Goal: Task Accomplishment & Management: Manage account settings

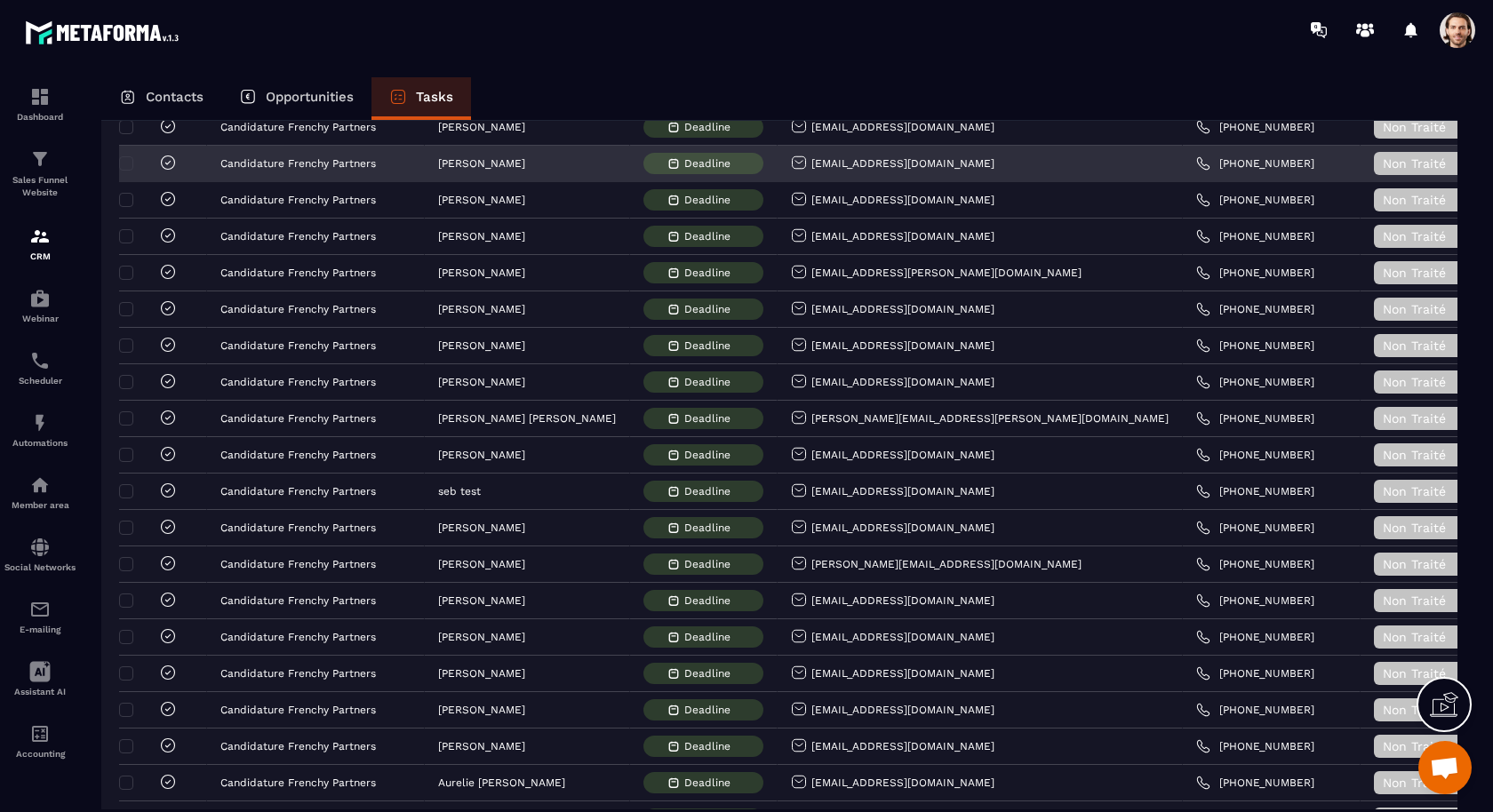
scroll to position [2720, 0]
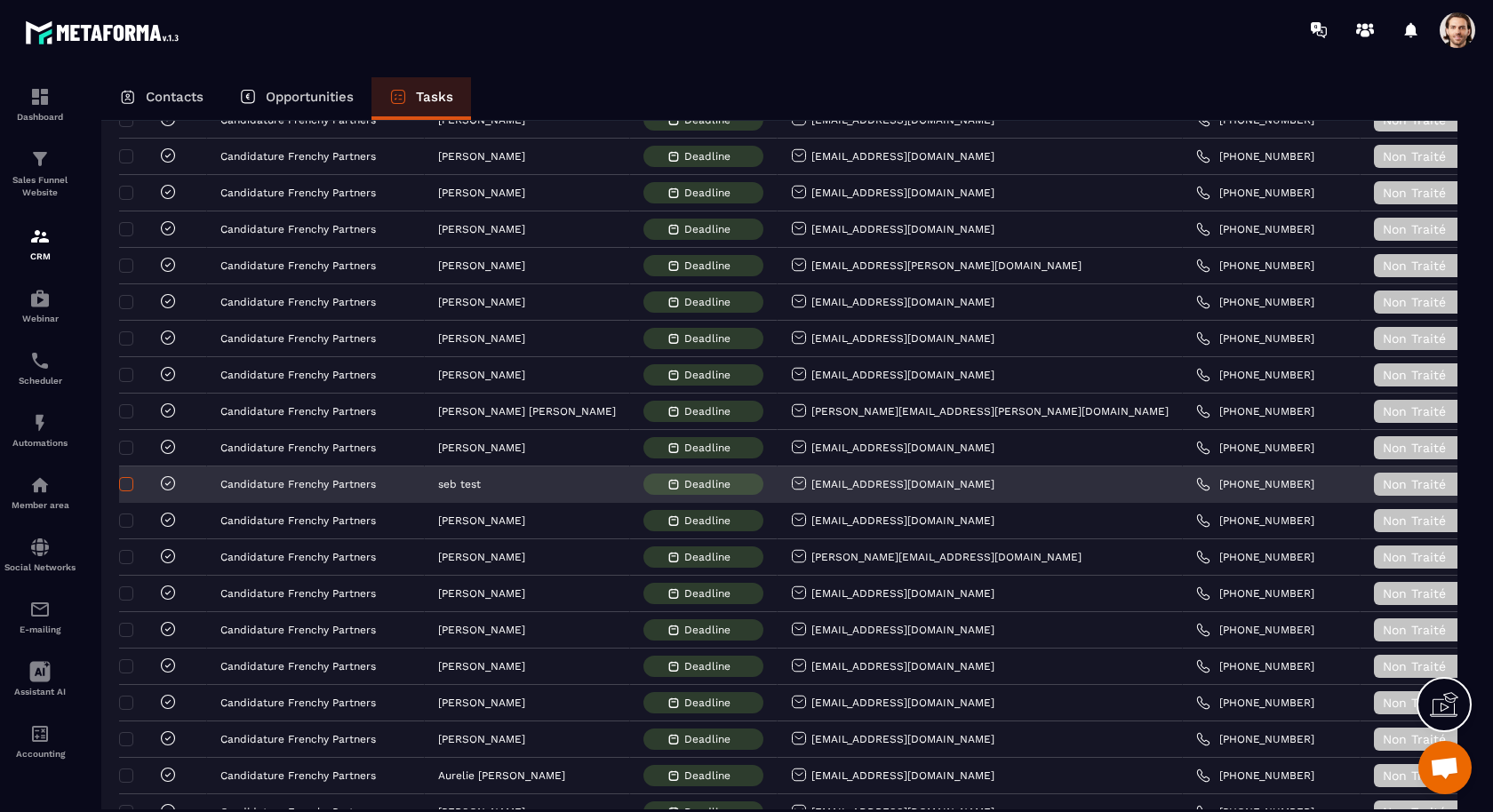
click at [124, 477] on span at bounding box center [126, 484] width 14 height 14
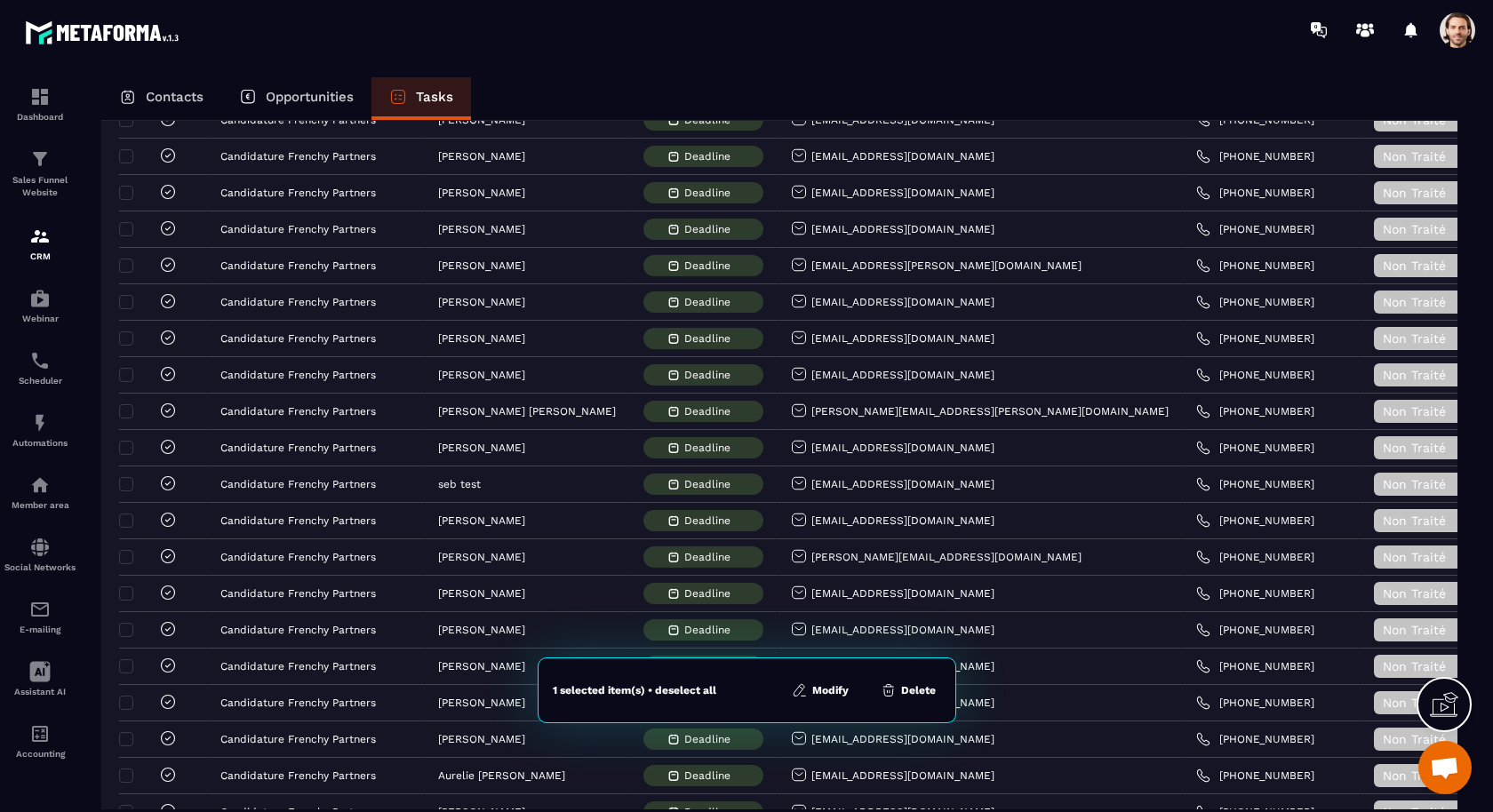
click at [900, 688] on button "Delete" at bounding box center [908, 690] width 66 height 18
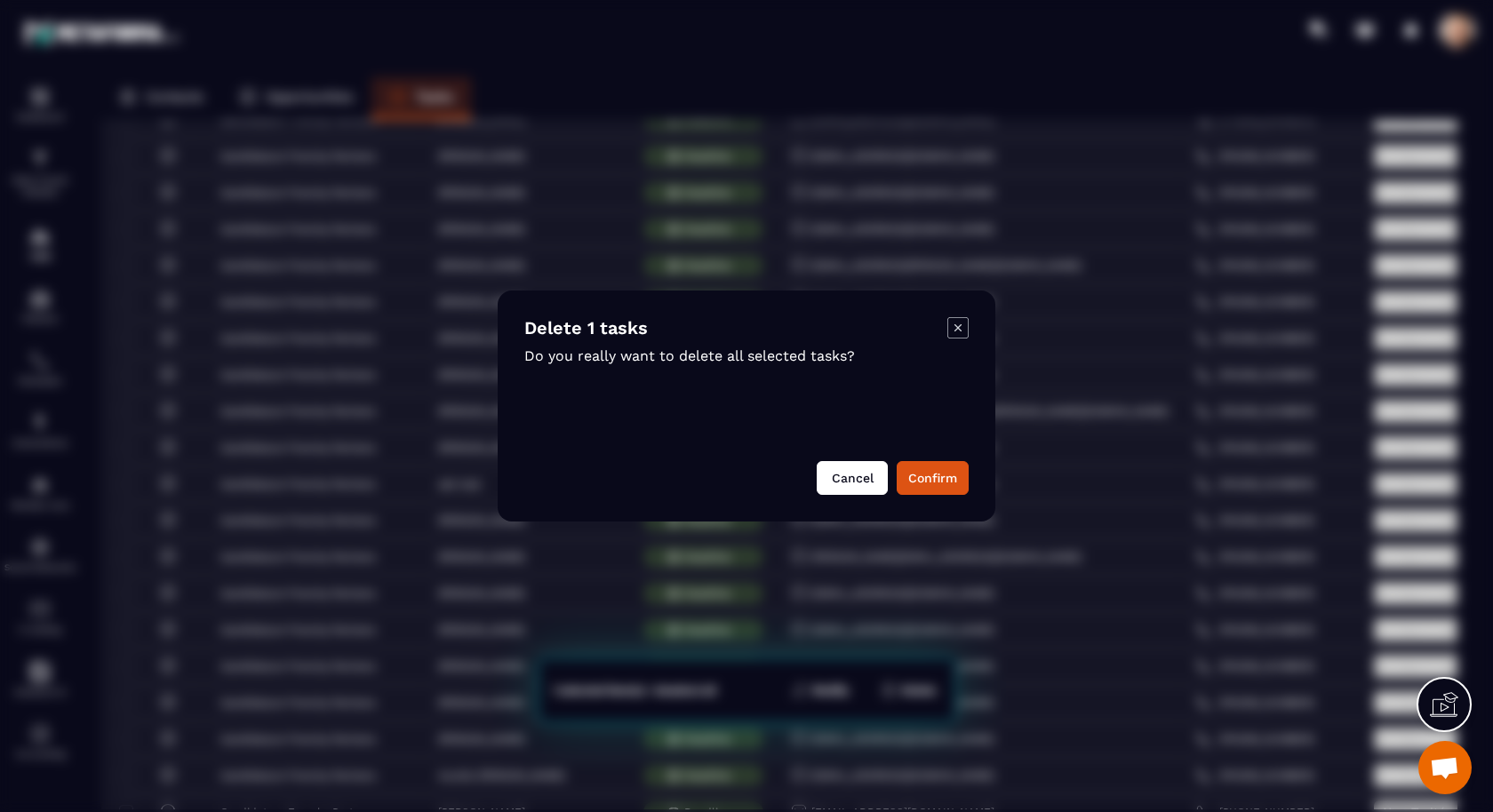
click at [865, 473] on button "Cancel" at bounding box center [853, 477] width 71 height 34
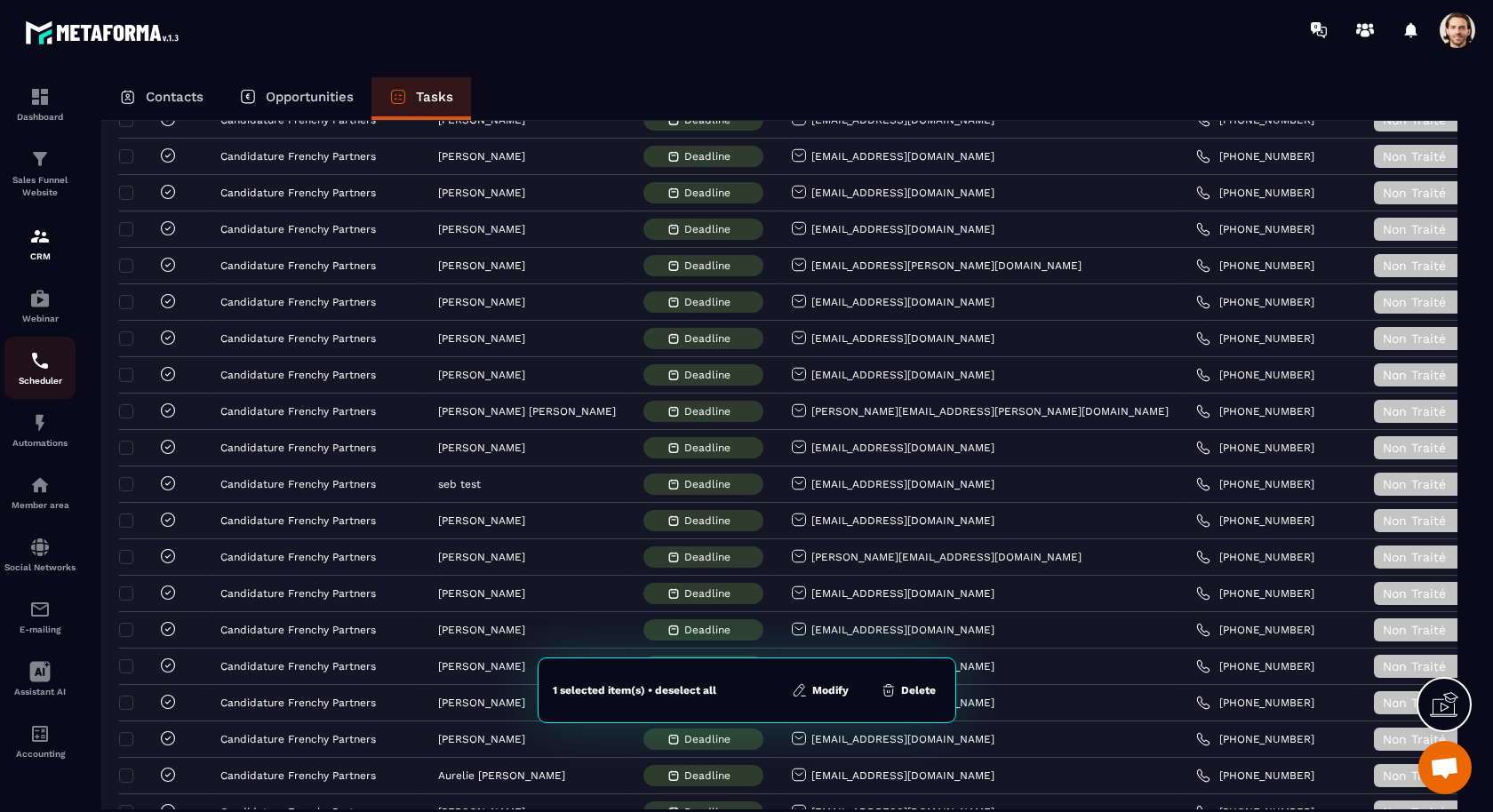
click at [42, 354] on img at bounding box center [40, 361] width 21 height 21
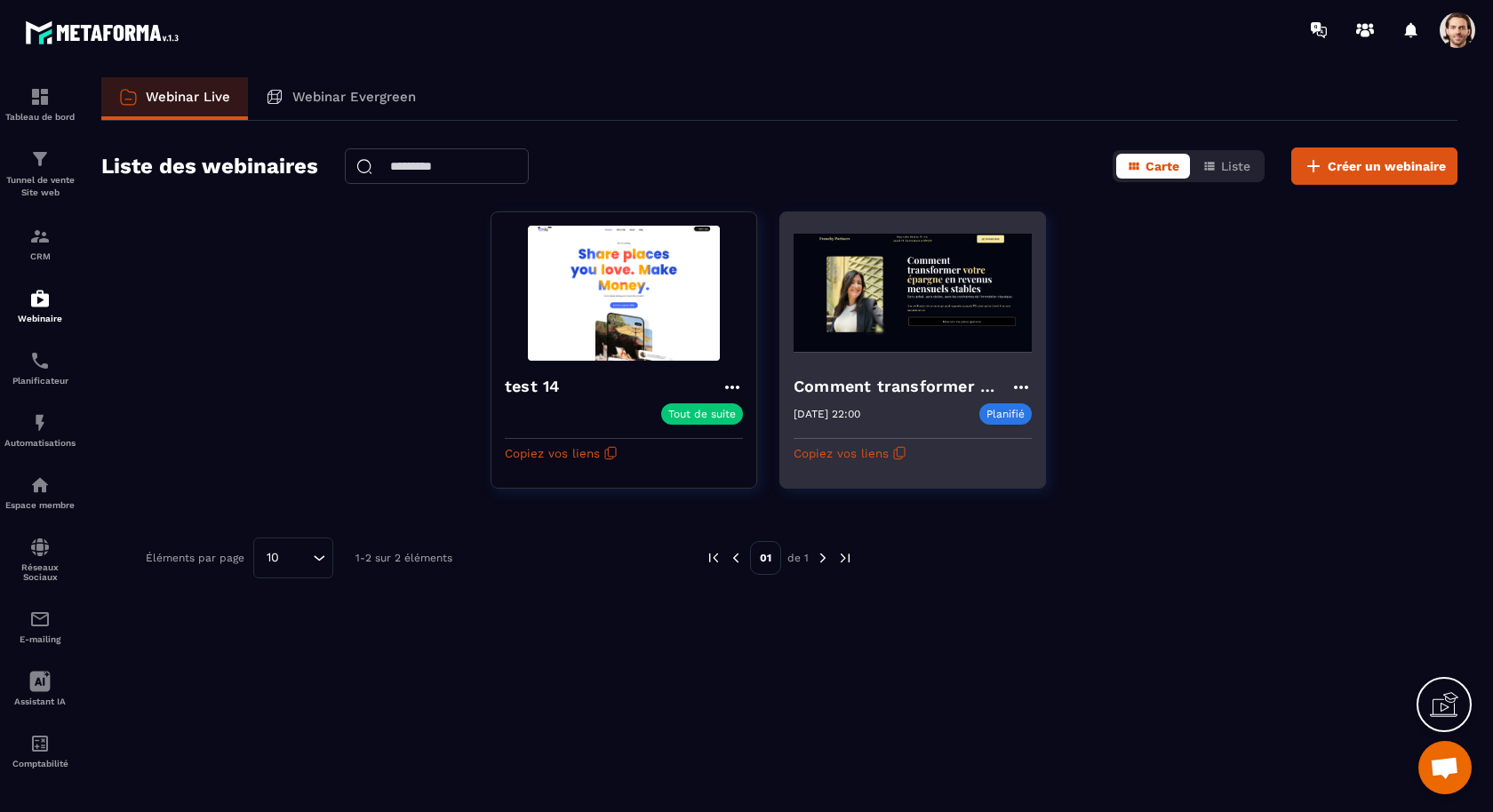
click at [877, 361] on div "Comment transformer votre épargne en un revenus mensuels stables [DATE] 22:00 P…" at bounding box center [913, 414] width 265 height 107
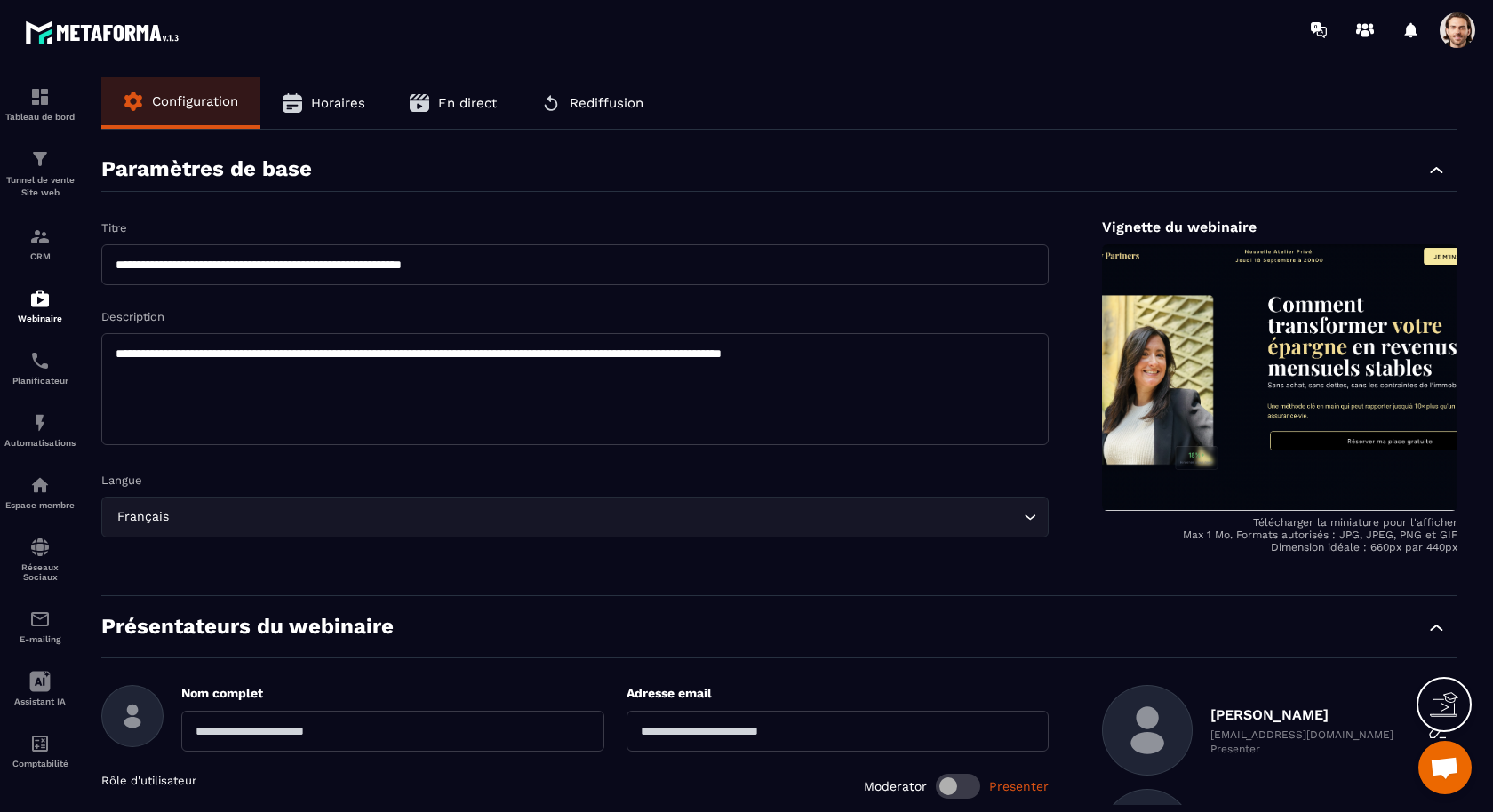
click at [353, 113] on button "Horaires" at bounding box center [324, 104] width 127 height 52
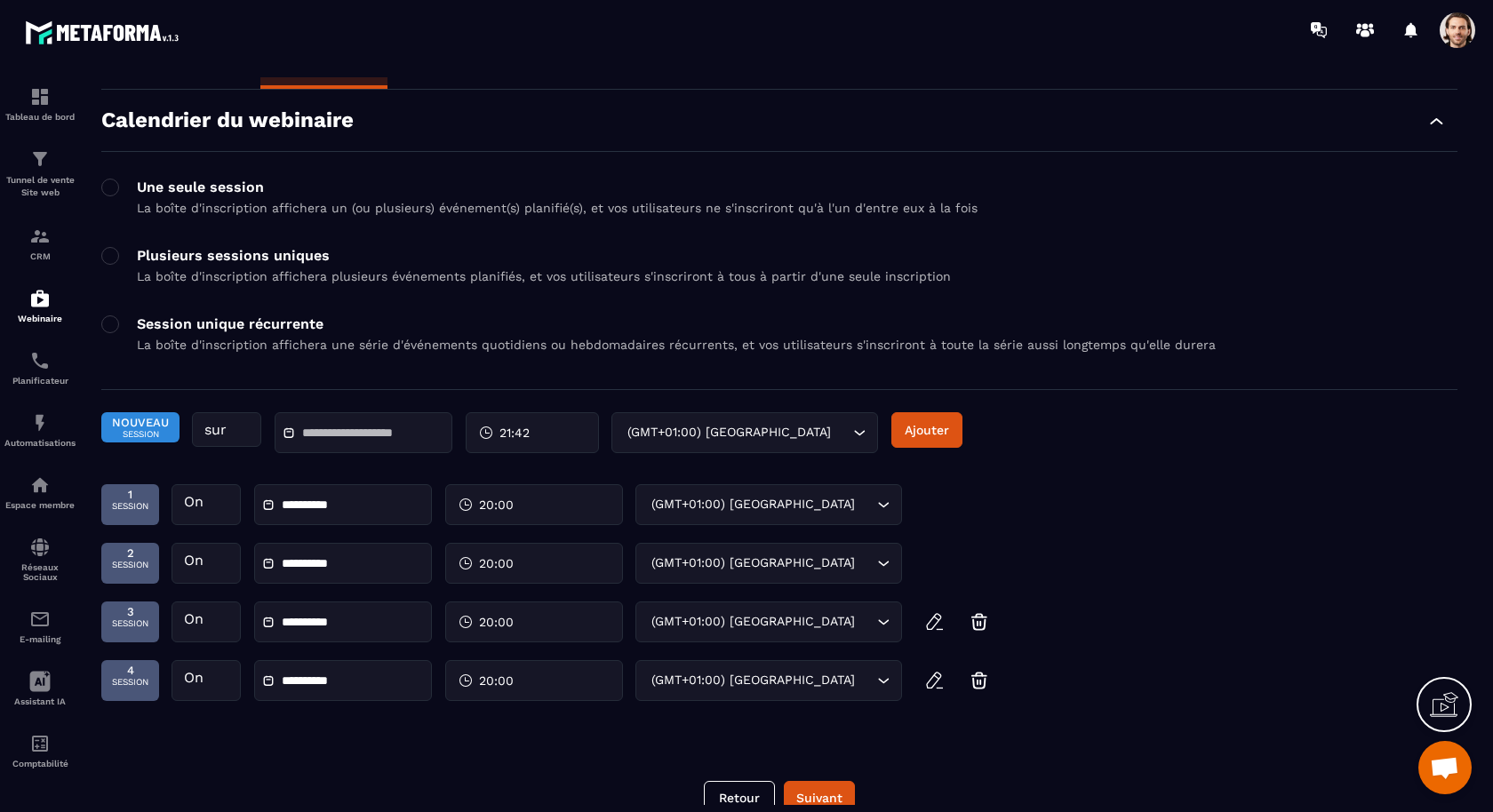
scroll to position [41, 0]
click at [60, 190] on p "Tunnel de vente Site web" at bounding box center [40, 186] width 71 height 25
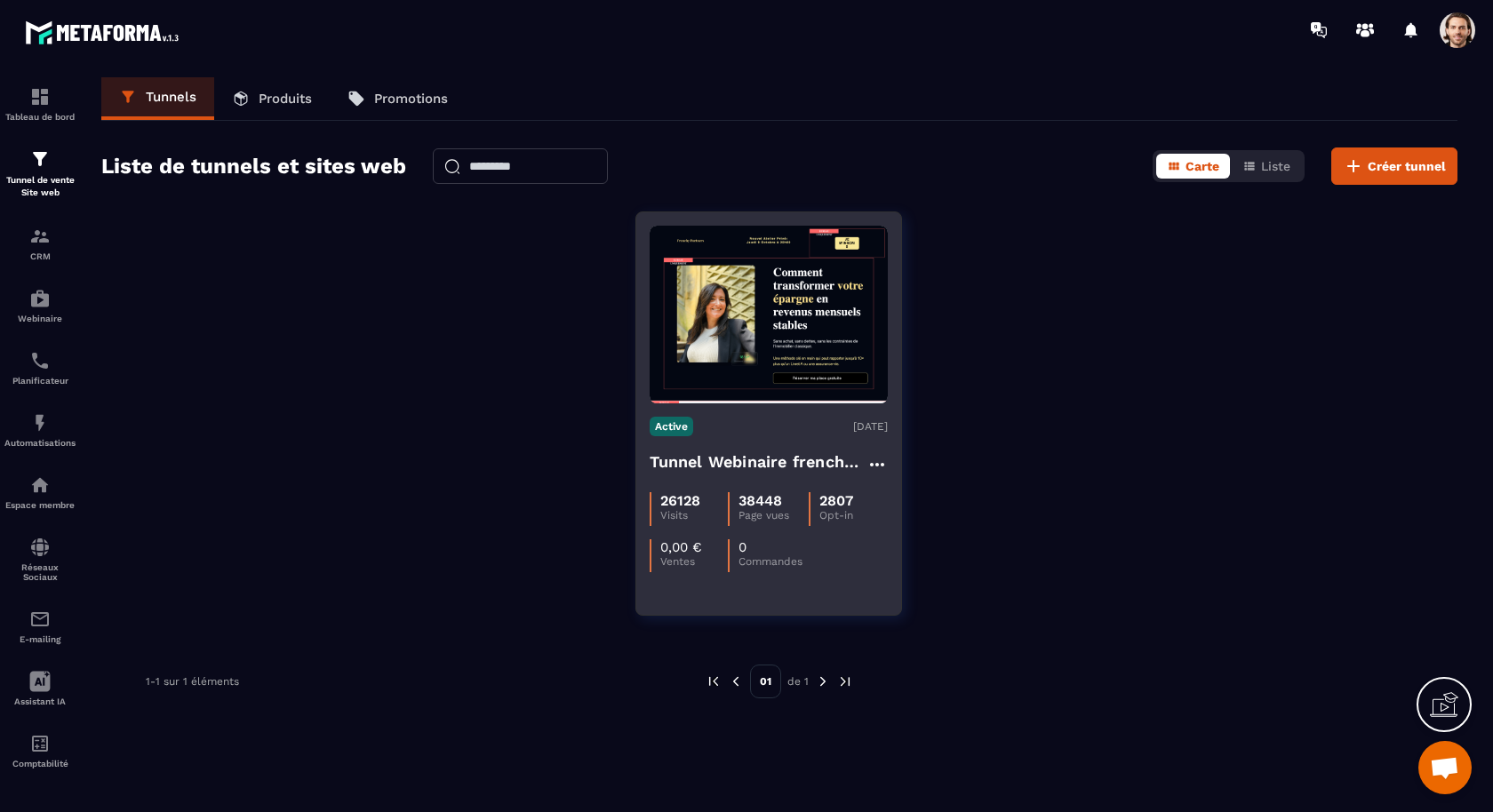
click at [747, 467] on h4 "Tunnel Webinaire frenchy partners" at bounding box center [759, 462] width 217 height 25
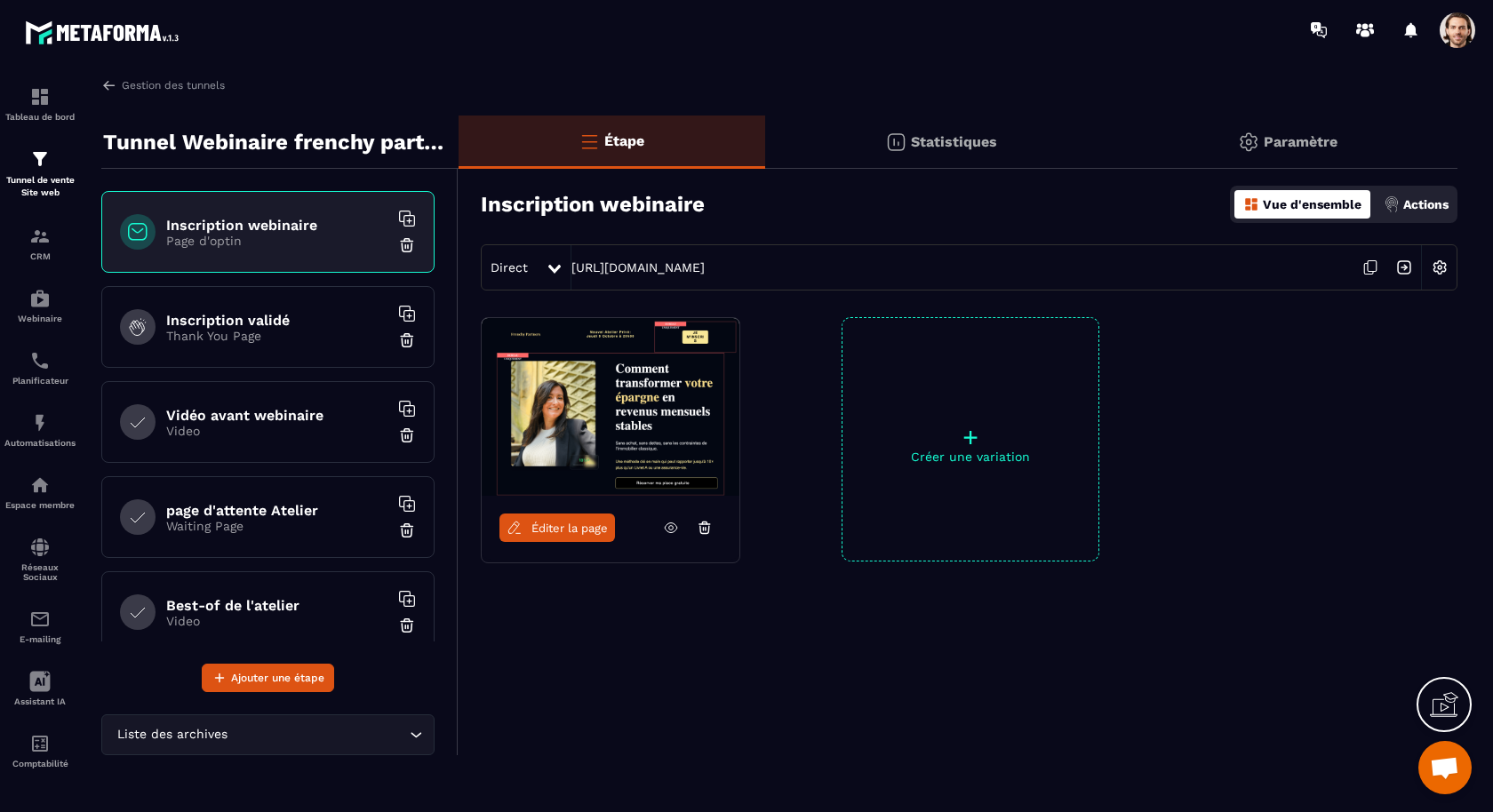
click at [678, 528] on link at bounding box center [670, 528] width 34 height 29
